Goal: Book appointment/travel/reservation

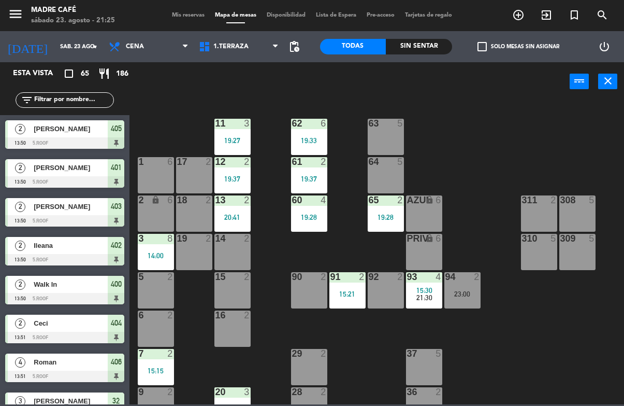
click at [229, 249] on div "14 2" at bounding box center [232, 252] width 36 height 36
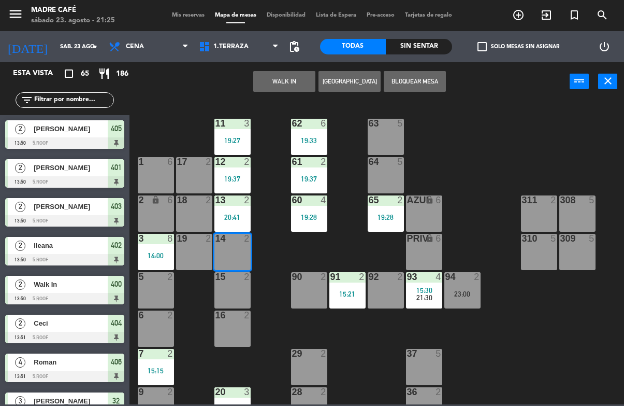
click at [290, 85] on button "WALK IN" at bounding box center [284, 81] width 62 height 21
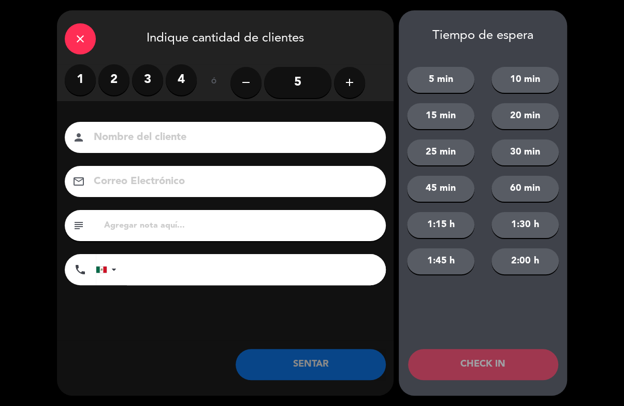
click at [109, 71] on label "2" at bounding box center [113, 79] width 31 height 31
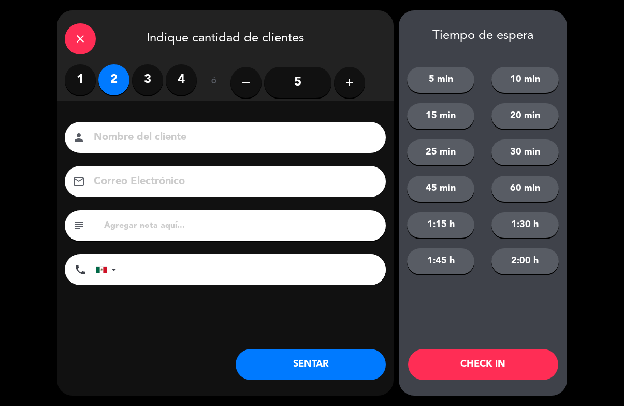
click at [427, 379] on button "CHECK IN" at bounding box center [483, 364] width 150 height 31
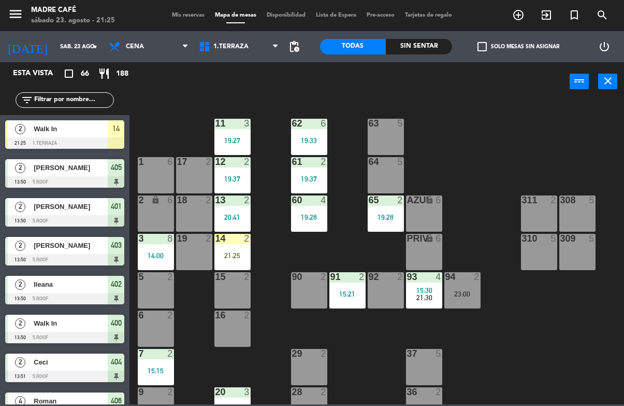
click at [236, 243] on div "14 2" at bounding box center [232, 239] width 36 height 10
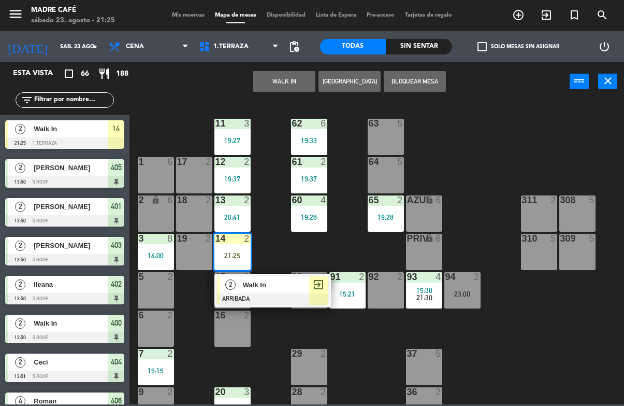
click at [293, 287] on span "Walk In" at bounding box center [276, 284] width 66 height 11
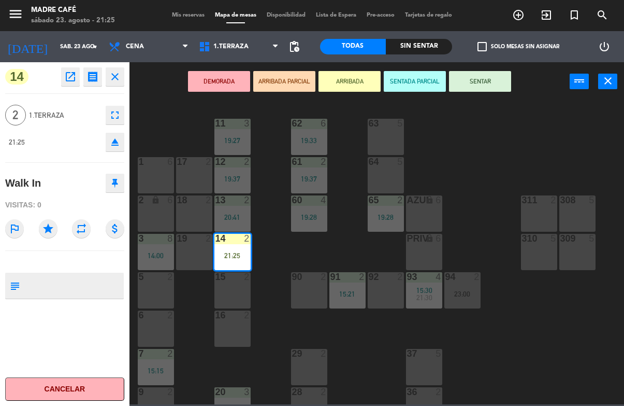
click at [480, 80] on button "SENTAR" at bounding box center [480, 81] width 62 height 21
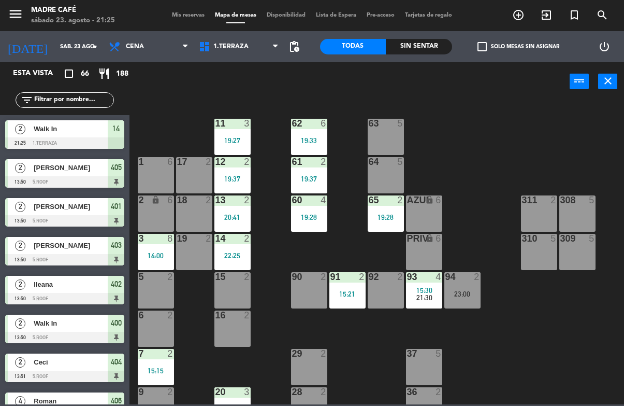
click at [490, 99] on div "power_input close" at bounding box center [350, 81] width 440 height 39
click at [233, 284] on div "15 2" at bounding box center [232, 290] width 36 height 36
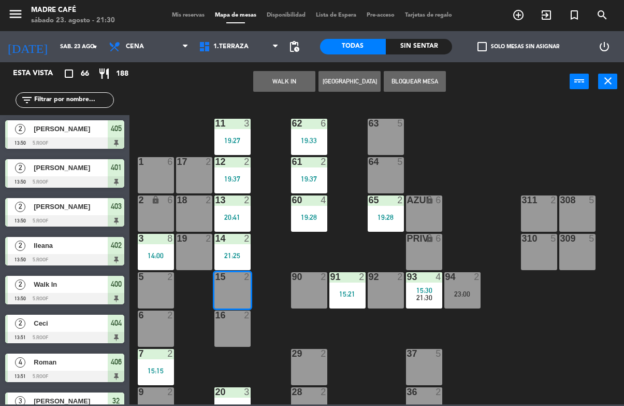
click at [277, 87] on button "WALK IN" at bounding box center [284, 81] width 62 height 21
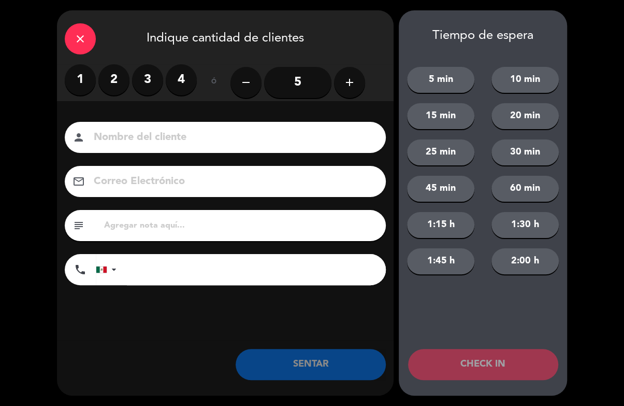
click at [114, 78] on label "2" at bounding box center [113, 79] width 31 height 31
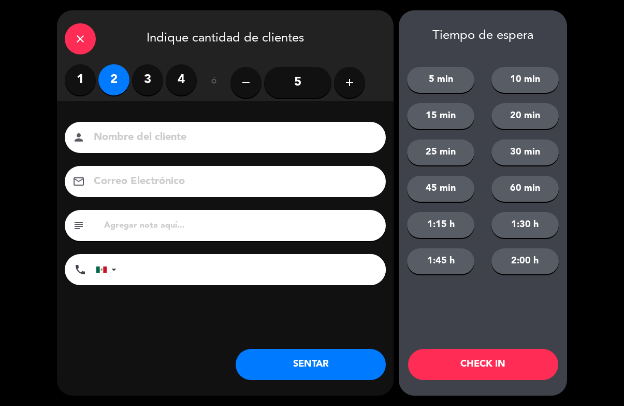
click at [457, 369] on button "CHECK IN" at bounding box center [483, 364] width 150 height 31
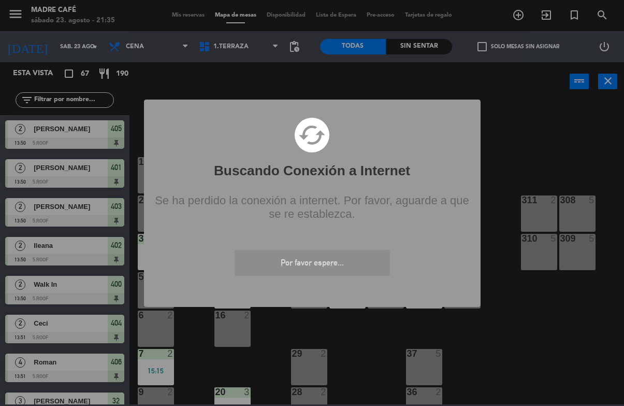
click at [232, 334] on div "? ! i Buscando Conexión a Internet × cached Se ha perdido la conexión a interne…" at bounding box center [312, 203] width 624 height 406
